Goal: Information Seeking & Learning: Learn about a topic

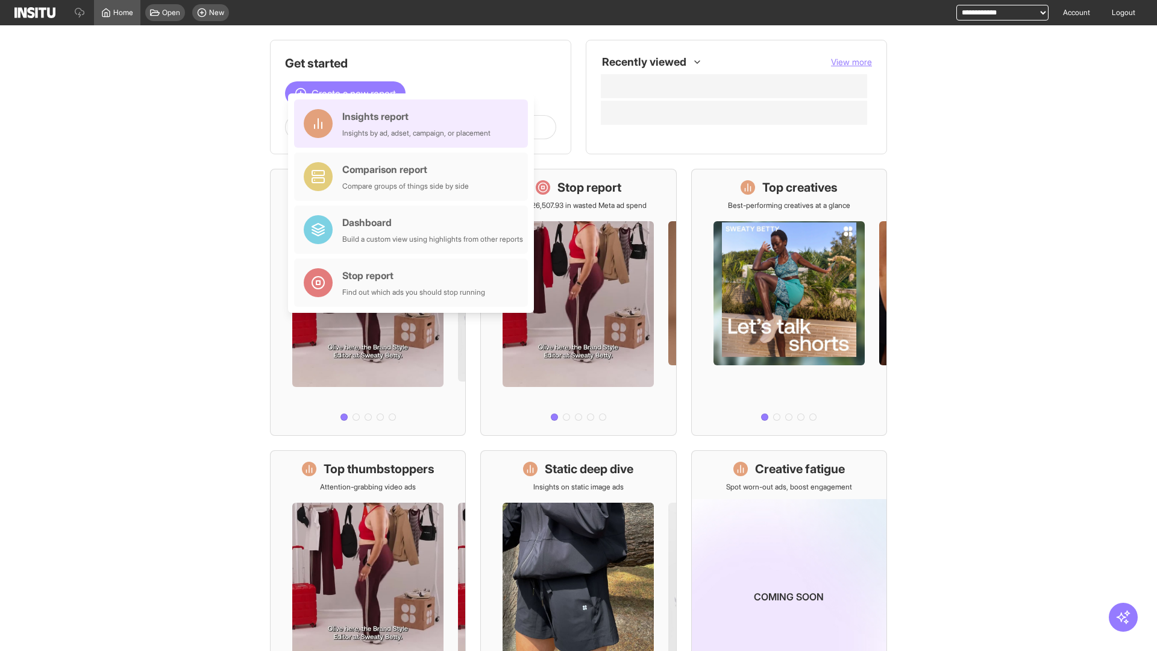
click at [414, 124] on div "Insights report Insights by ad, adset, campaign, or placement" at bounding box center [416, 123] width 148 height 29
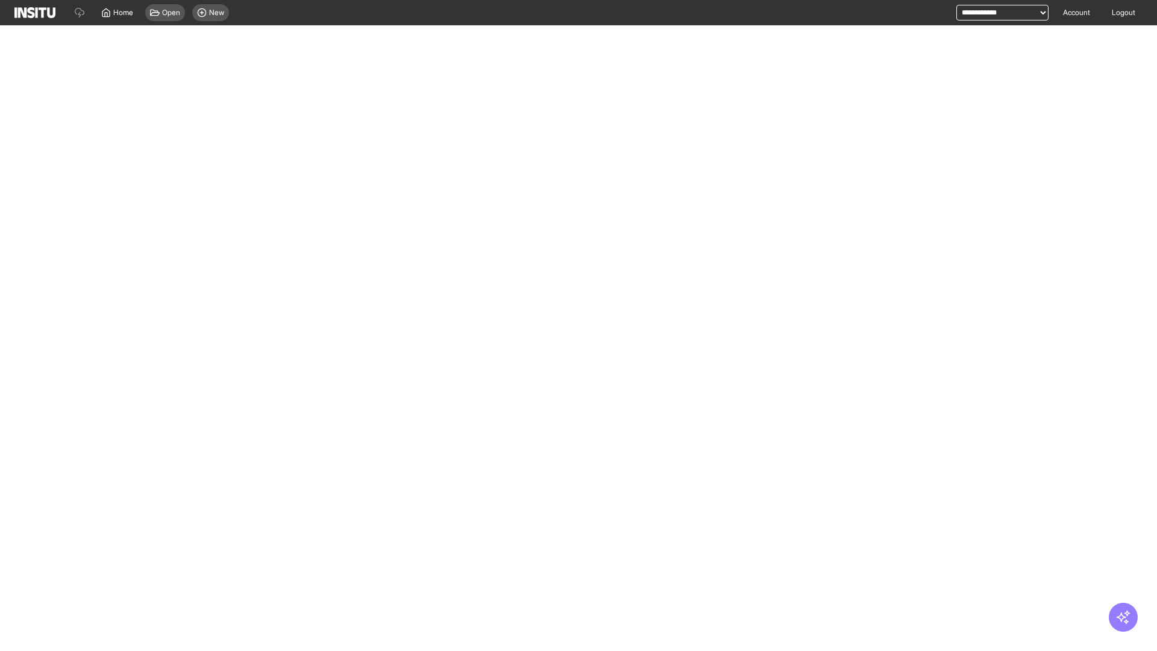
select select "**"
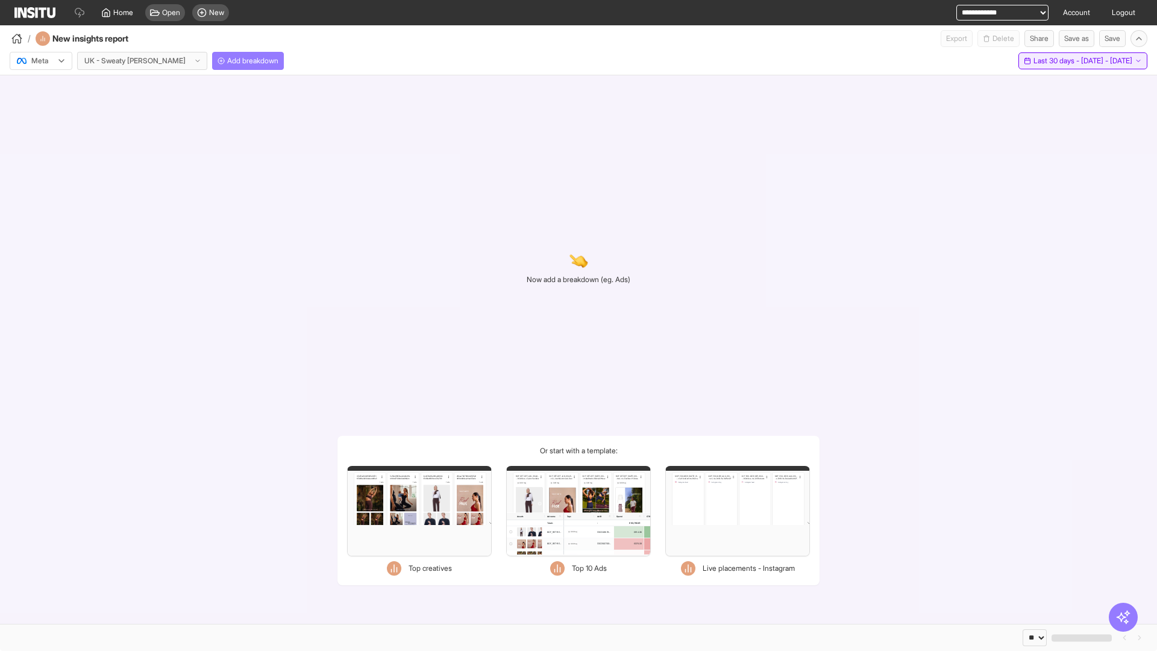
click at [1059, 61] on span "Last 30 days - [DATE] - [DATE]" at bounding box center [1082, 61] width 99 height 10
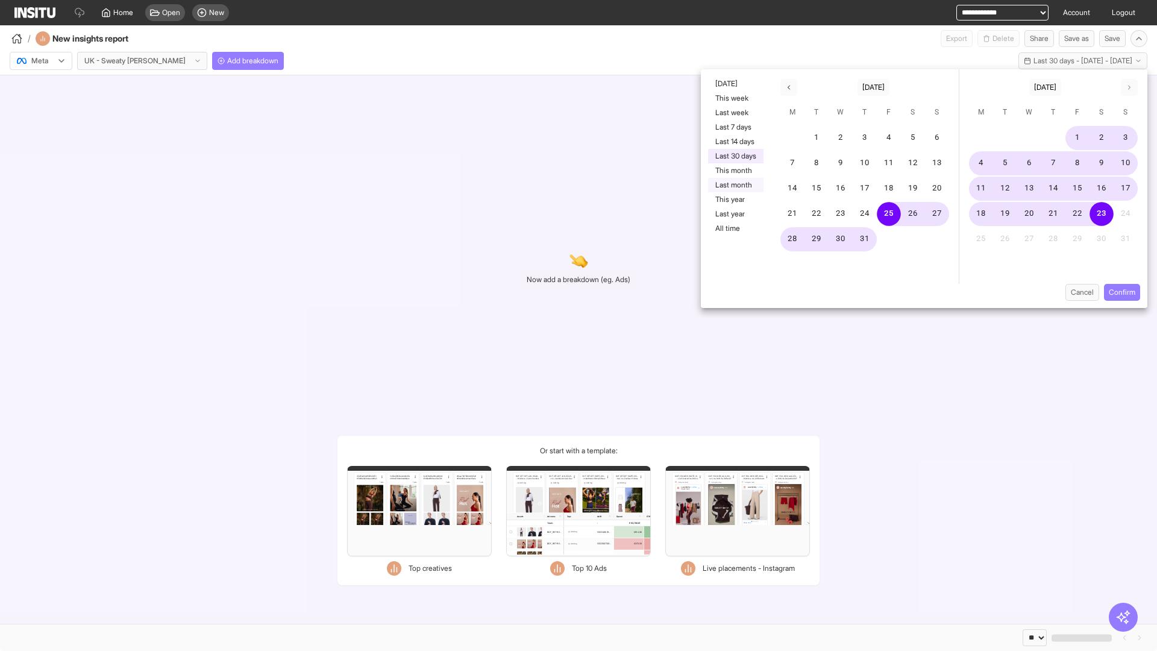
click at [735, 185] on button "Last month" at bounding box center [735, 185] width 55 height 14
